Goal: Use online tool/utility: Utilize a website feature to perform a specific function

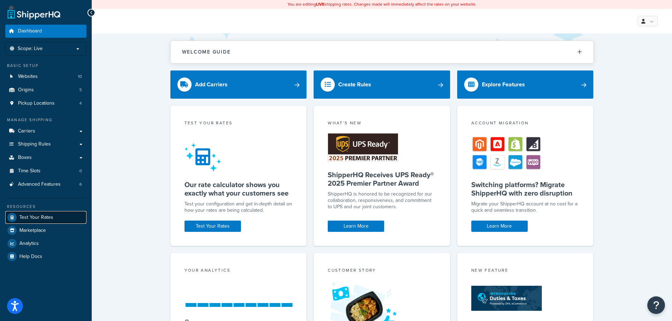
click at [59, 215] on link "Test Your Rates" at bounding box center [45, 217] width 81 height 13
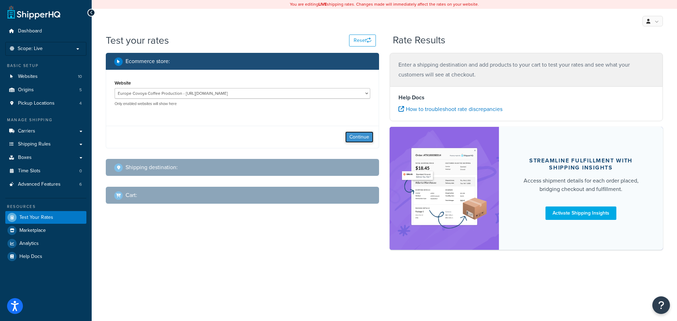
click at [353, 135] on button "Continue" at bounding box center [359, 136] width 28 height 11
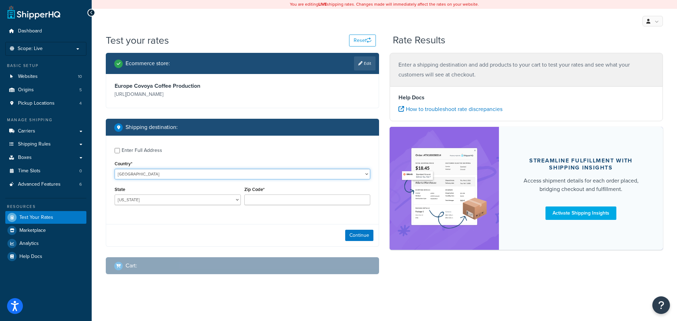
click at [241, 172] on select "[GEOGRAPHIC_DATA] [GEOGRAPHIC_DATA] [GEOGRAPHIC_DATA] [GEOGRAPHIC_DATA] [GEOGRA…" at bounding box center [243, 174] width 256 height 11
select select "ES"
click at [115, 169] on select "[GEOGRAPHIC_DATA] [GEOGRAPHIC_DATA] [GEOGRAPHIC_DATA] [GEOGRAPHIC_DATA] [GEOGRA…" at bounding box center [243, 174] width 256 height 11
click at [313, 192] on div "Zip Code*" at bounding box center [307, 195] width 126 height 20
click at [312, 197] on input "Zip Code*" at bounding box center [307, 200] width 126 height 11
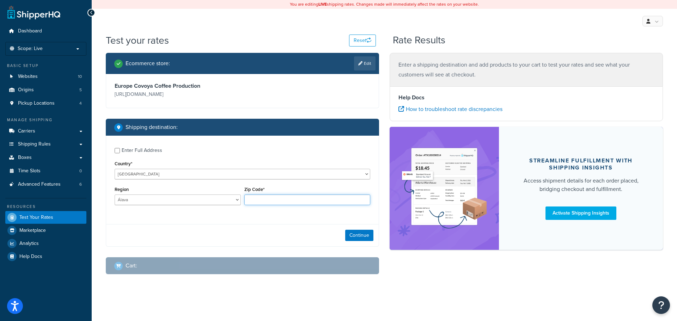
paste input "30204"
type input "30204"
click at [210, 201] on select "Álava [GEOGRAPHIC_DATA] [GEOGRAPHIC_DATA] [GEOGRAPHIC_DATA] [GEOGRAPHIC_DATA] […" at bounding box center [178, 200] width 126 height 11
click at [115, 195] on select "Álava [GEOGRAPHIC_DATA] [GEOGRAPHIC_DATA] [GEOGRAPHIC_DATA] [GEOGRAPHIC_DATA] […" at bounding box center [178, 200] width 126 height 11
click at [152, 198] on select "Álava [GEOGRAPHIC_DATA] [GEOGRAPHIC_DATA] [GEOGRAPHIC_DATA] [GEOGRAPHIC_DATA] […" at bounding box center [178, 200] width 126 height 11
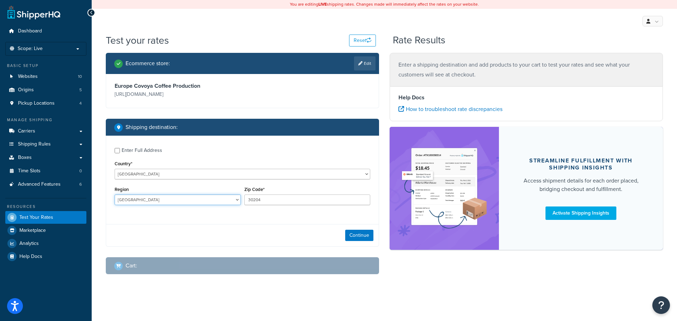
select select "MU"
click at [115, 195] on select "Álava [GEOGRAPHIC_DATA] [GEOGRAPHIC_DATA] [GEOGRAPHIC_DATA] [GEOGRAPHIC_DATA] […" at bounding box center [178, 200] width 126 height 11
click at [359, 233] on button "Continue" at bounding box center [359, 235] width 28 height 11
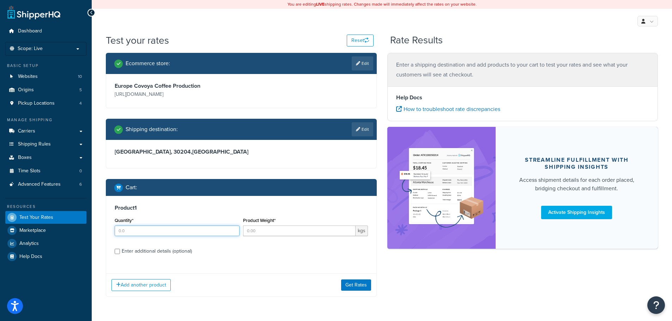
click at [182, 228] on input "Quantity*" at bounding box center [177, 231] width 125 height 11
type input "10"
click at [253, 229] on input "Product Weight*" at bounding box center [299, 231] width 112 height 11
type input "60"
click at [360, 285] on button "Get Rates" at bounding box center [356, 285] width 30 height 11
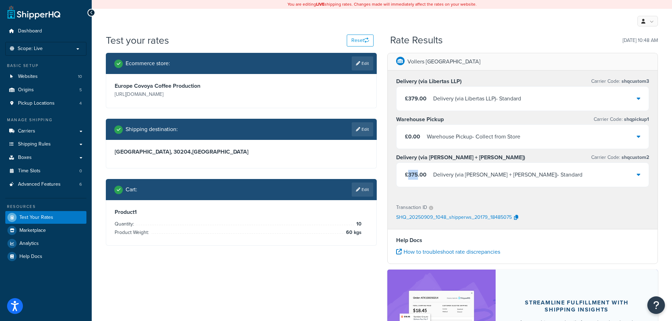
drag, startPoint x: 418, startPoint y: 173, endPoint x: 408, endPoint y: 177, distance: 10.6
click at [408, 177] on span "£375.00" at bounding box center [416, 175] width 22 height 8
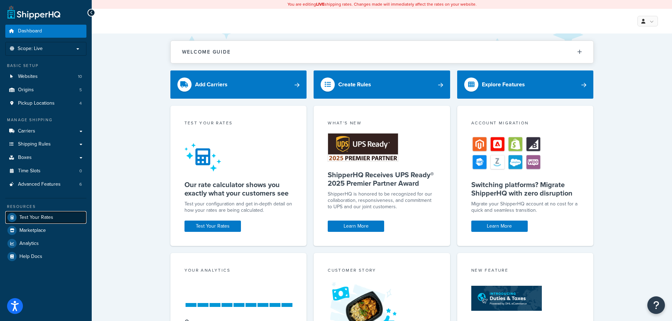
click at [59, 219] on link "Test Your Rates" at bounding box center [45, 217] width 81 height 13
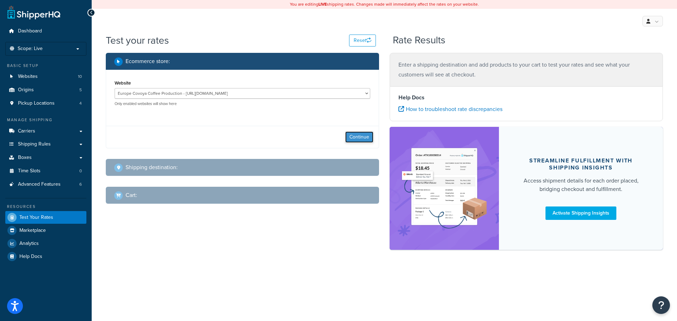
click at [358, 136] on button "Continue" at bounding box center [359, 136] width 28 height 11
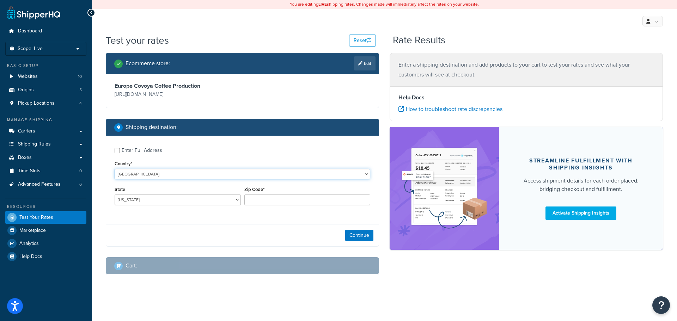
click at [212, 171] on select "[GEOGRAPHIC_DATA] [GEOGRAPHIC_DATA] [GEOGRAPHIC_DATA] [GEOGRAPHIC_DATA] [GEOGRA…" at bounding box center [243, 174] width 256 height 11
select select "ES"
click at [115, 169] on select "[GEOGRAPHIC_DATA] [GEOGRAPHIC_DATA] [GEOGRAPHIC_DATA] [GEOGRAPHIC_DATA] [GEOGRA…" at bounding box center [243, 174] width 256 height 11
click at [302, 207] on div "Zip Code*" at bounding box center [308, 198] width 130 height 26
click at [302, 202] on input "Zip Code*" at bounding box center [307, 200] width 126 height 11
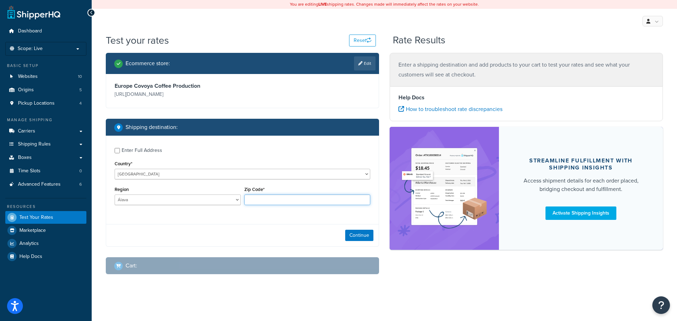
paste input "08830"
type input "08830"
click at [214, 198] on select "Álava [GEOGRAPHIC_DATA] [GEOGRAPHIC_DATA] [GEOGRAPHIC_DATA] [GEOGRAPHIC_DATA] […" at bounding box center [178, 200] width 126 height 11
select select "MU"
click at [115, 195] on select "Álava [GEOGRAPHIC_DATA] [GEOGRAPHIC_DATA] [GEOGRAPHIC_DATA] [GEOGRAPHIC_DATA] […" at bounding box center [178, 200] width 126 height 11
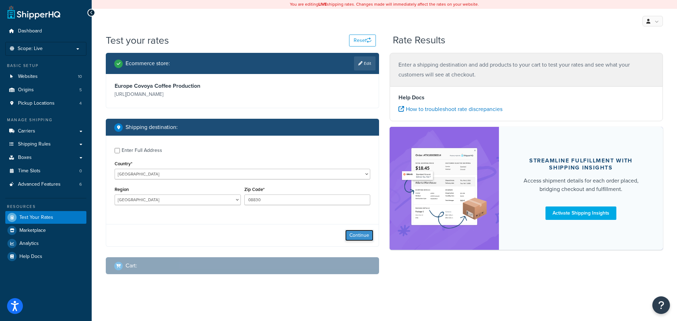
click at [366, 233] on button "Continue" at bounding box center [359, 235] width 28 height 11
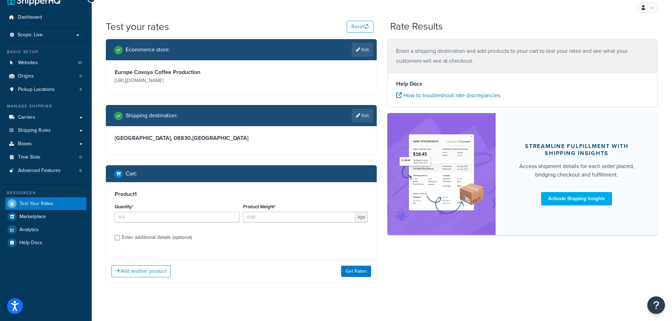
scroll to position [22, 0]
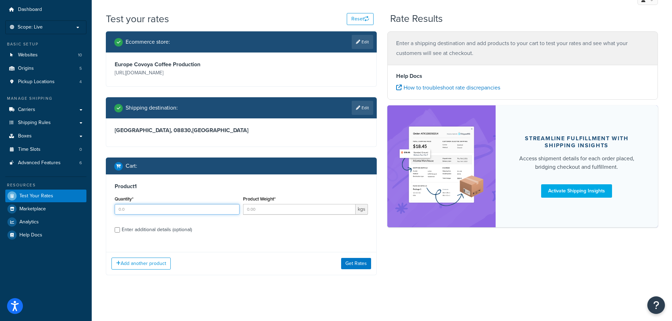
click at [192, 212] on input "Quantity*" at bounding box center [177, 209] width 125 height 11
type input "15"
click at [273, 212] on input "Product Weight*" at bounding box center [299, 209] width 112 height 11
type input "60"
click at [363, 264] on button "Get Rates" at bounding box center [356, 263] width 30 height 11
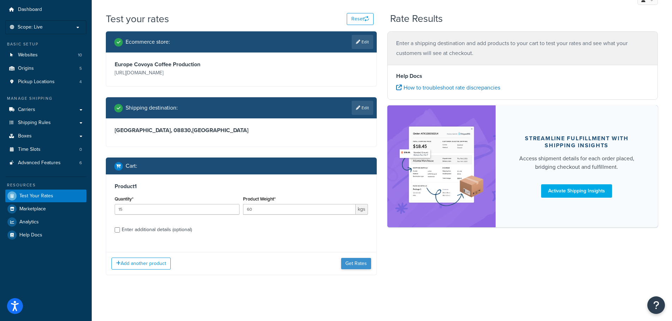
scroll to position [0, 0]
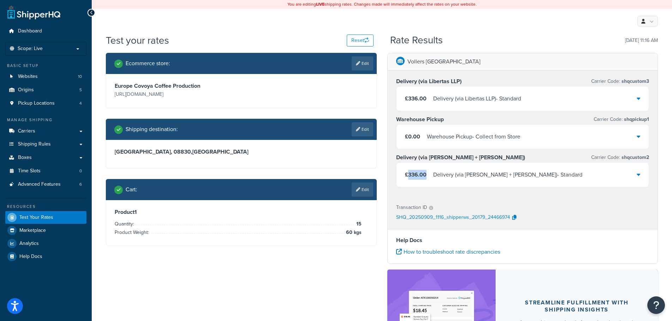
drag, startPoint x: 427, startPoint y: 174, endPoint x: 409, endPoint y: 177, distance: 18.2
click at [409, 177] on div "£336.00 Delivery (via Kuehne + Nagel) - Standard" at bounding box center [493, 175] width 177 height 10
